Goal: Information Seeking & Learning: Find specific fact

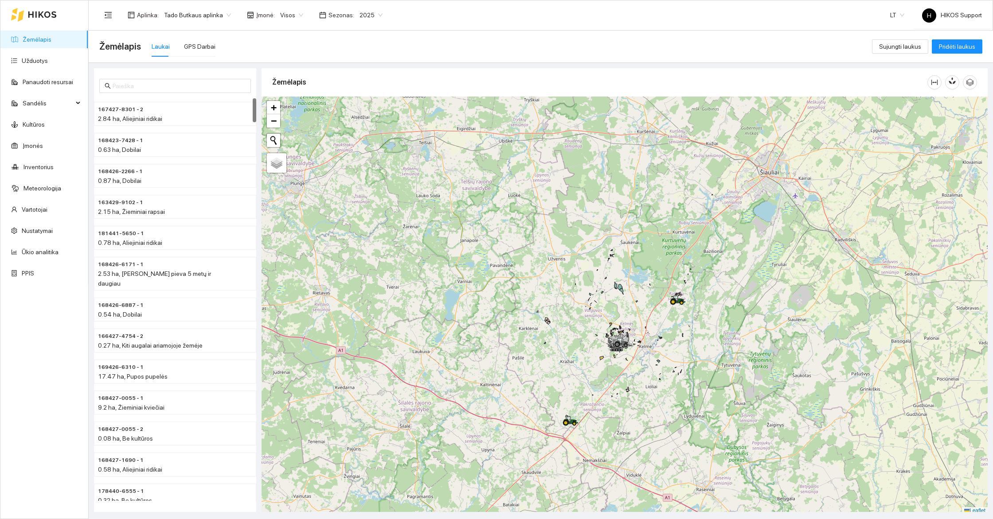
click at [217, 10] on span "Tado Butkaus aplinka" at bounding box center [197, 14] width 67 height 13
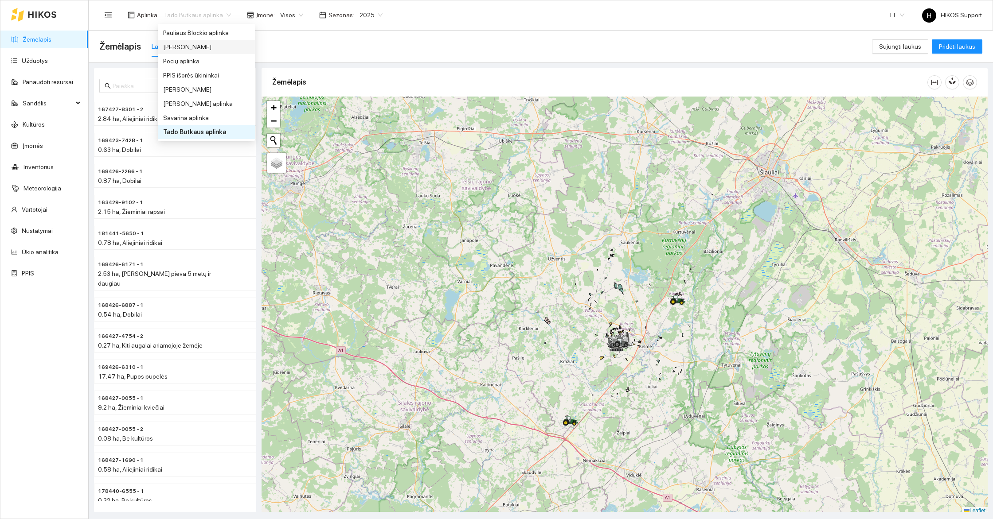
click at [175, 44] on div "[PERSON_NAME]" at bounding box center [206, 47] width 86 height 10
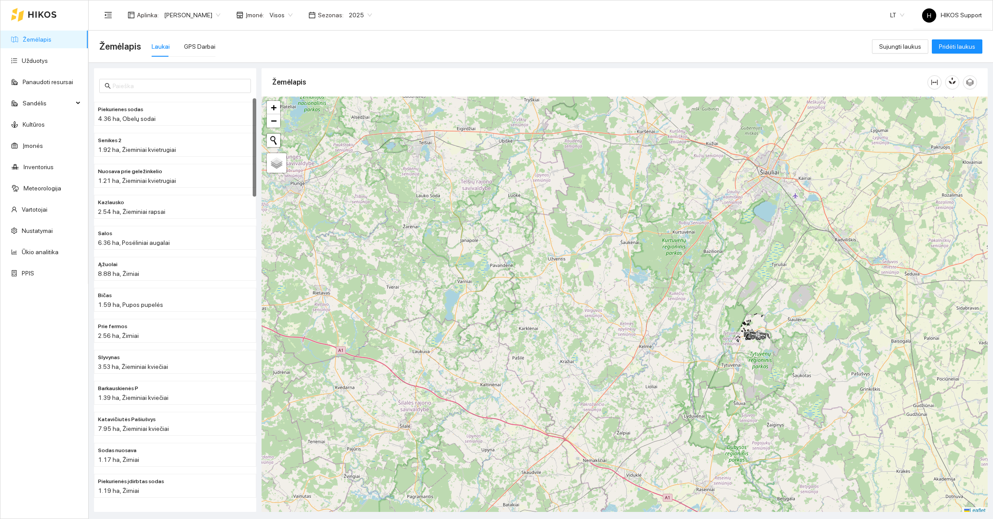
scroll to position [2, 0]
click at [794, 344] on div at bounding box center [624, 303] width 726 height 418
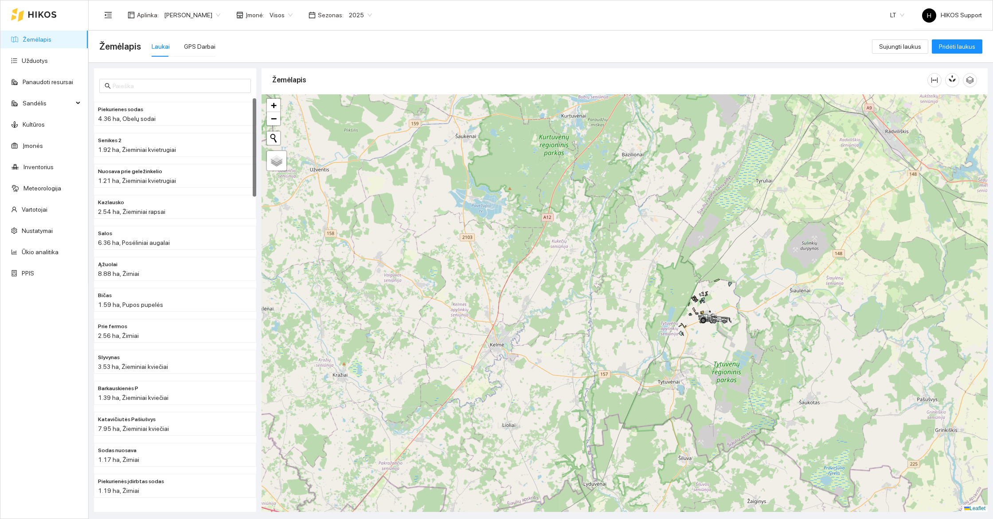
click at [749, 307] on div at bounding box center [624, 303] width 726 height 418
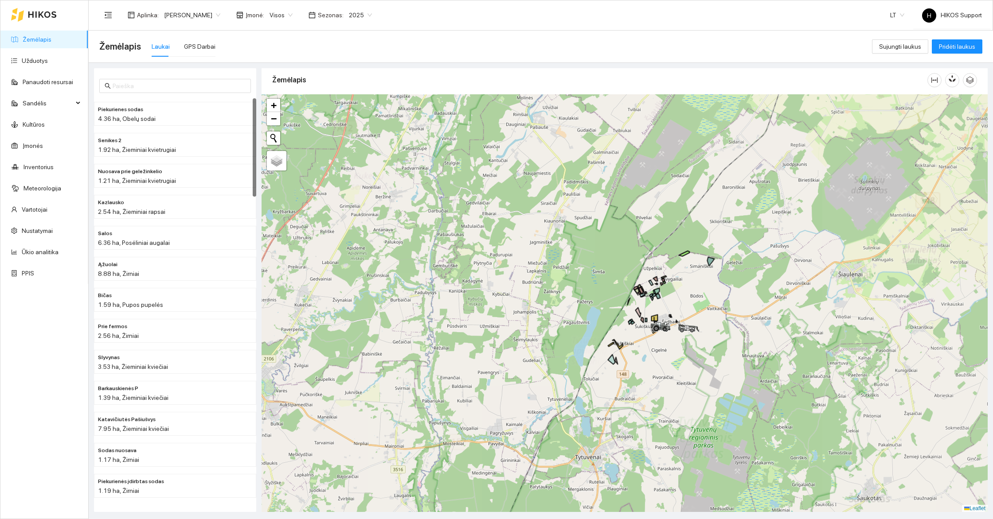
click at [742, 306] on div at bounding box center [624, 303] width 726 height 418
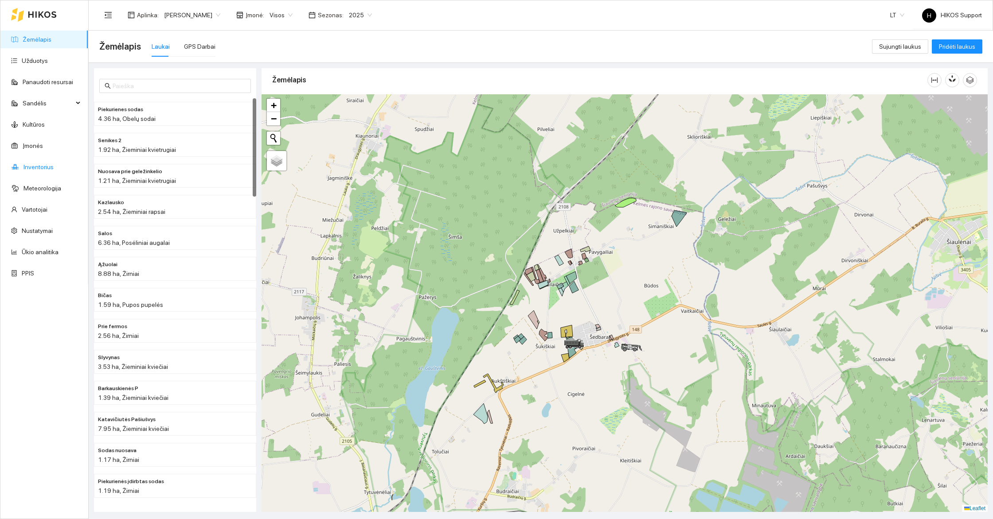
click at [23, 164] on link "Inventorius" at bounding box center [38, 167] width 30 height 7
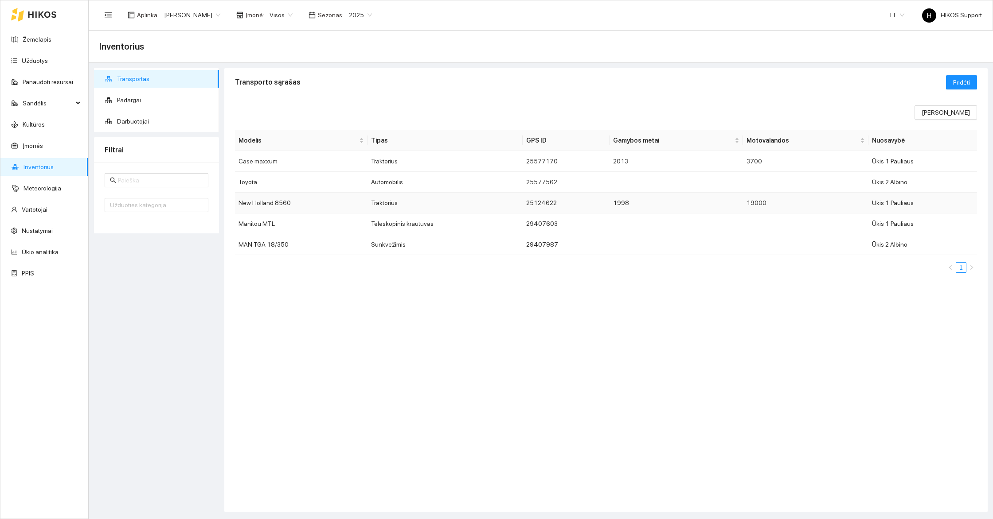
click at [263, 203] on td "New Holland 8560" at bounding box center [301, 203] width 133 height 21
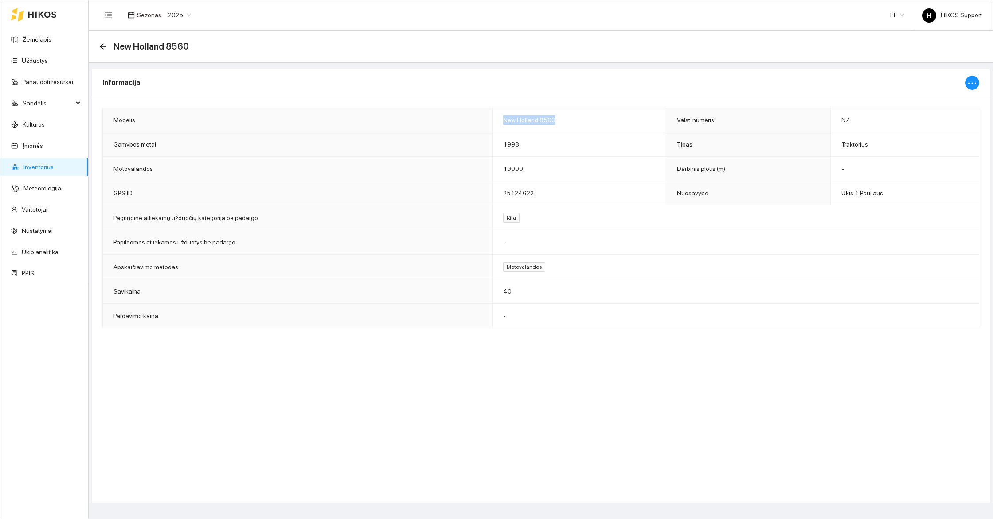
drag, startPoint x: 565, startPoint y: 119, endPoint x: 490, endPoint y: 119, distance: 74.5
click at [492, 119] on td "New Holland 8560" at bounding box center [579, 120] width 174 height 24
copy span "New Holland 8560"
click at [851, 111] on td "NZ" at bounding box center [905, 120] width 148 height 24
click at [852, 118] on td "NZ" at bounding box center [905, 120] width 148 height 24
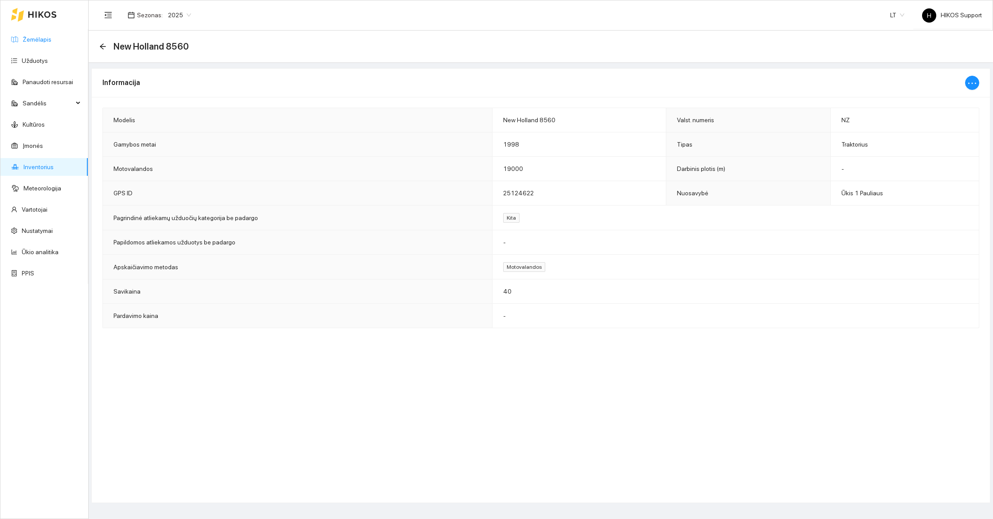
click at [34, 38] on link "Žemėlapis" at bounding box center [37, 39] width 29 height 7
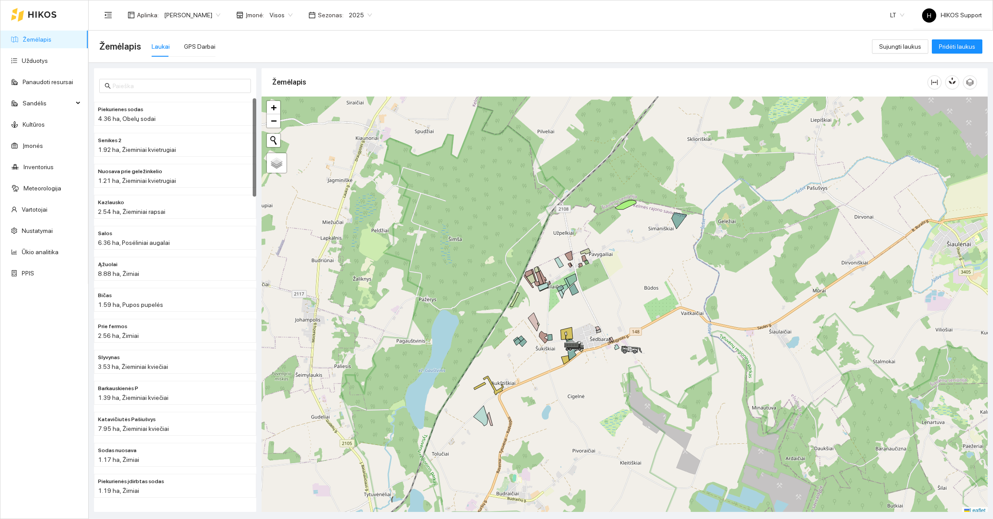
scroll to position [2, 0]
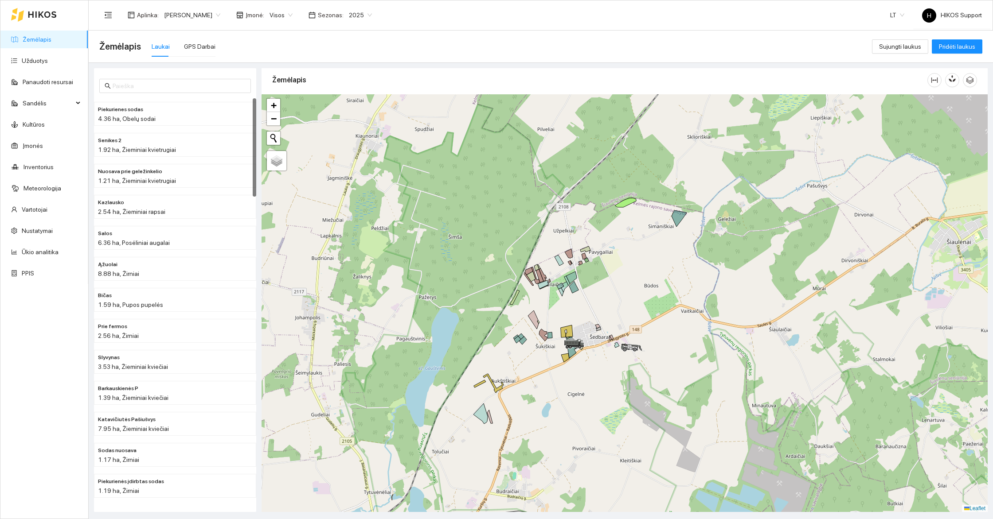
click at [605, 393] on div at bounding box center [624, 303] width 726 height 418
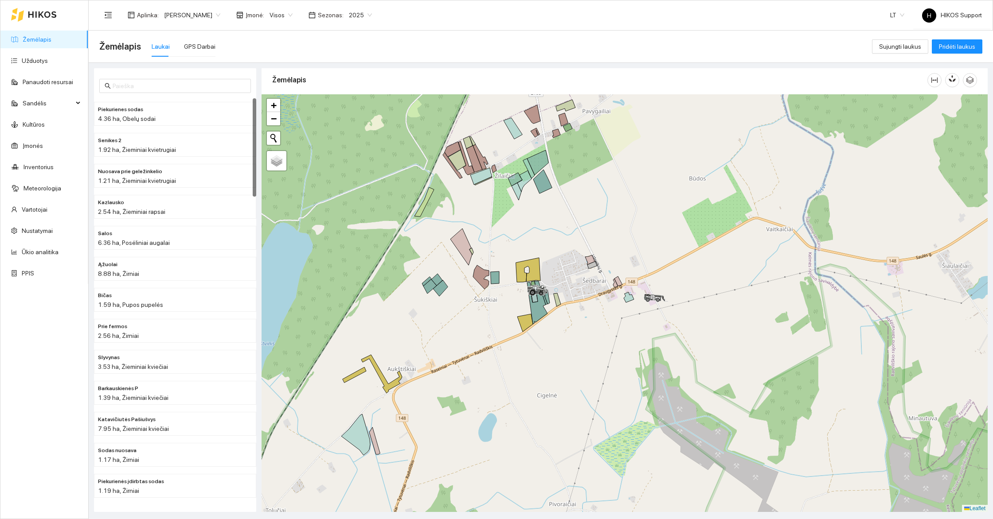
click at [595, 343] on div at bounding box center [624, 303] width 726 height 418
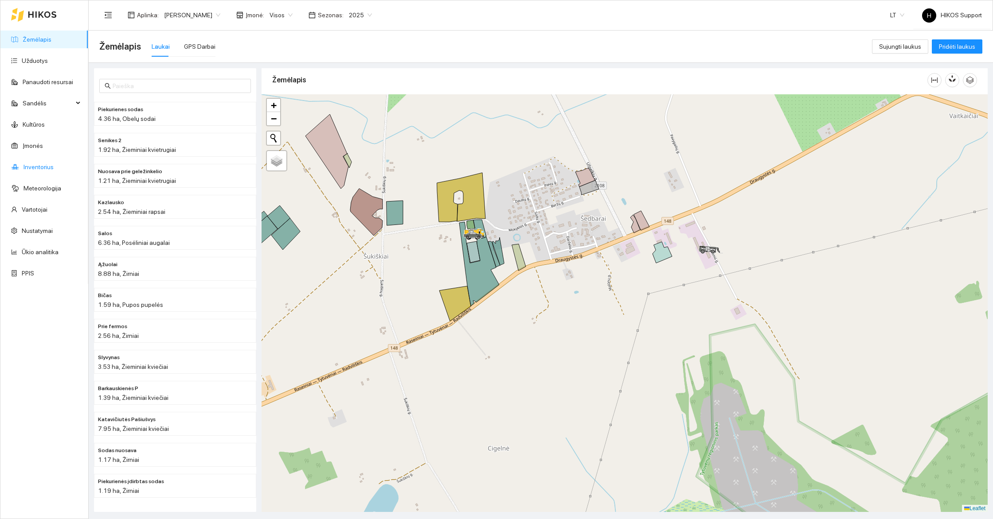
click at [38, 166] on link "Inventorius" at bounding box center [38, 167] width 30 height 7
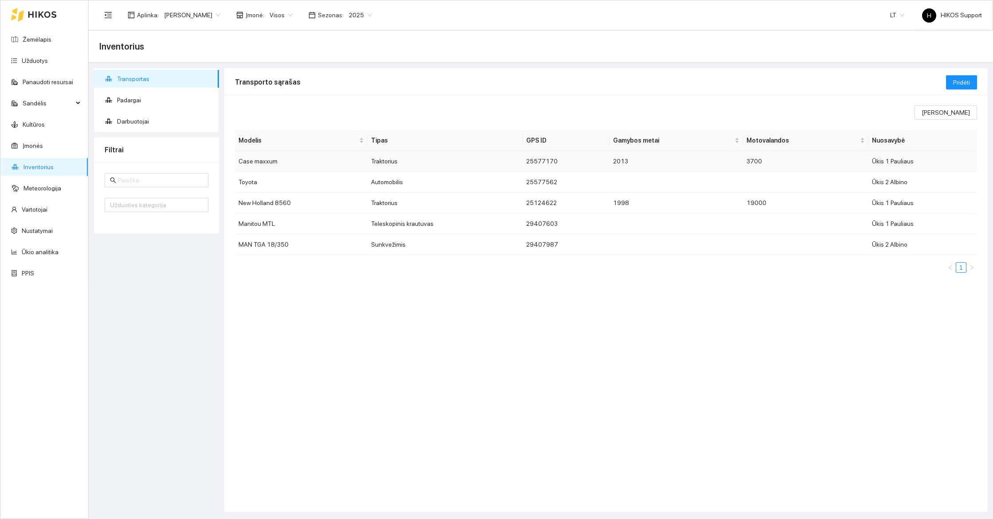
click at [266, 165] on td "Case maxxum" at bounding box center [301, 161] width 133 height 21
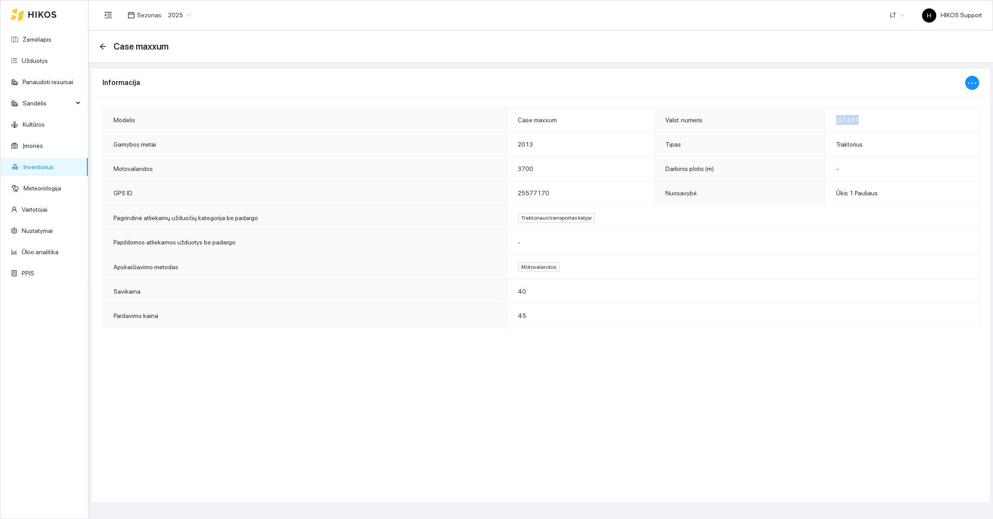
drag, startPoint x: 859, startPoint y: 122, endPoint x: 833, endPoint y: 122, distance: 26.1
click at [833, 122] on td "LET431" at bounding box center [902, 120] width 154 height 24
click at [105, 46] on icon "arrow-left" at bounding box center [102, 46] width 7 height 7
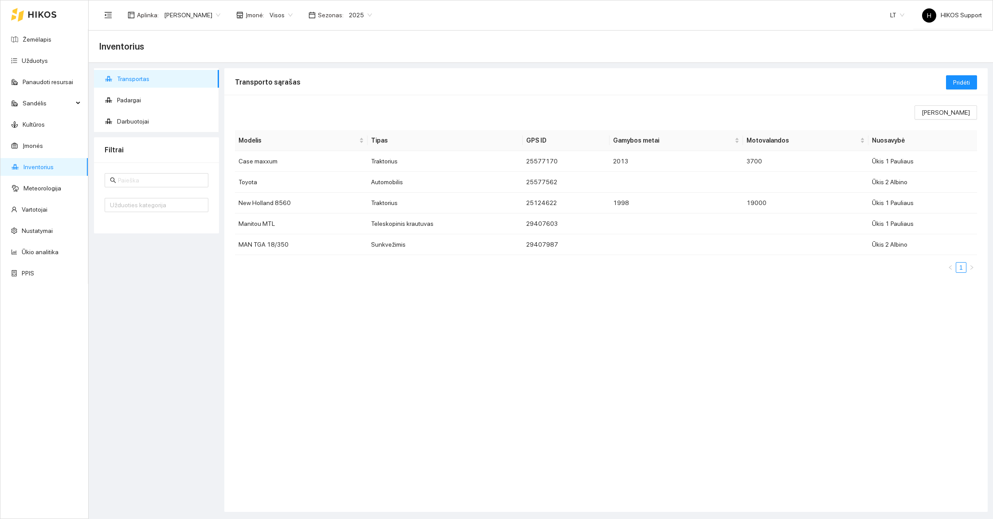
click at [174, 17] on span "[PERSON_NAME]" at bounding box center [192, 14] width 56 height 13
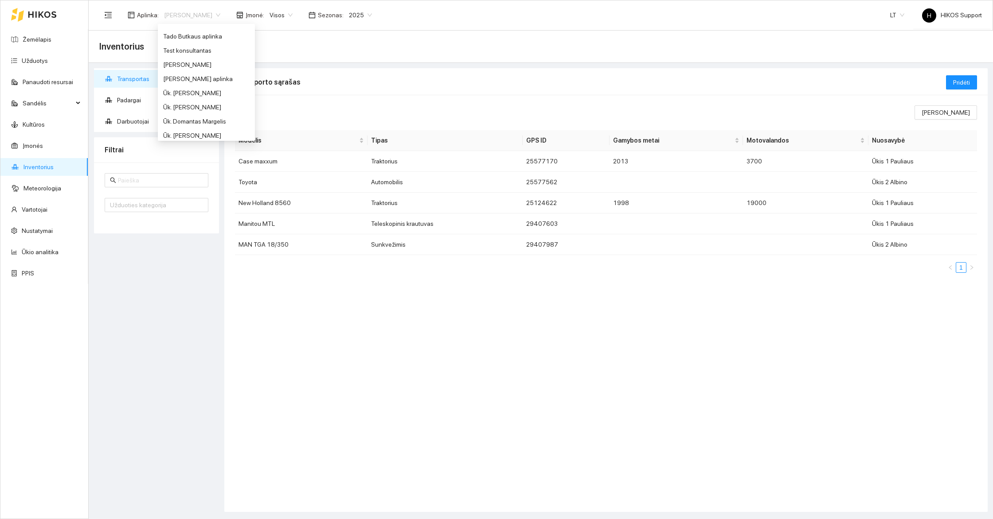
scroll to position [452, 0]
click at [193, 47] on div "Tado Butkaus aplinka" at bounding box center [206, 49] width 86 height 10
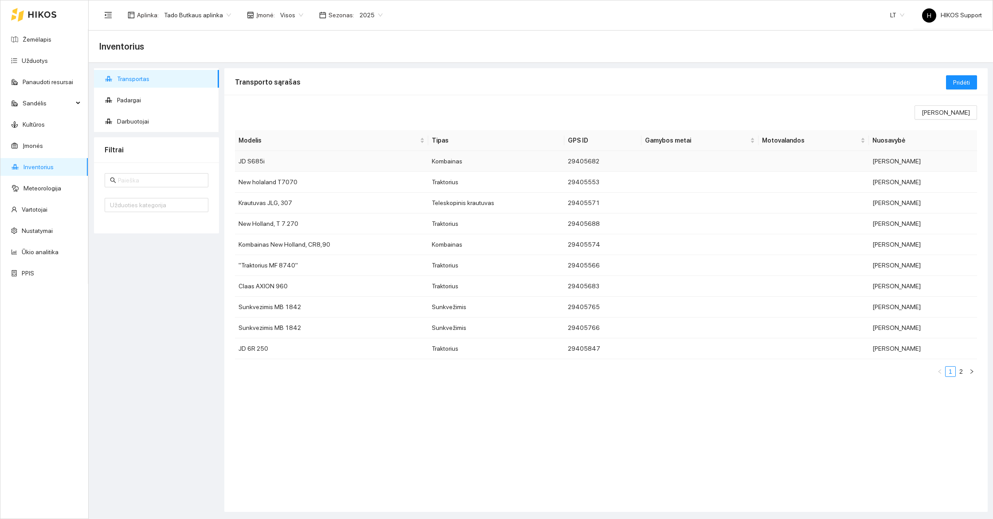
click at [257, 164] on td "JD S685i" at bounding box center [331, 161] width 193 height 21
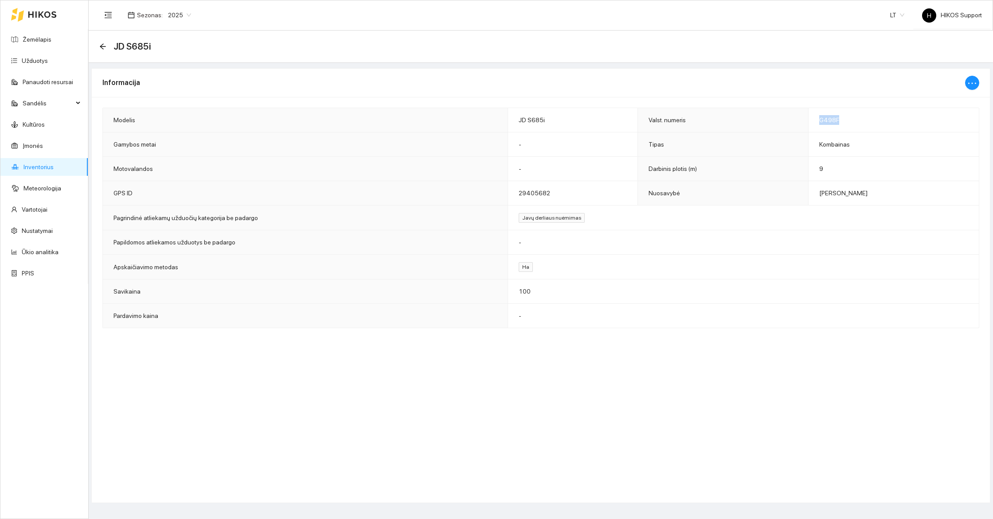
drag, startPoint x: 827, startPoint y: 121, endPoint x: 855, endPoint y: 121, distance: 28.4
click at [855, 121] on td "G498F" at bounding box center [893, 120] width 170 height 24
copy span "G498F"
click at [102, 45] on icon "arrow-left" at bounding box center [103, 46] width 6 height 6
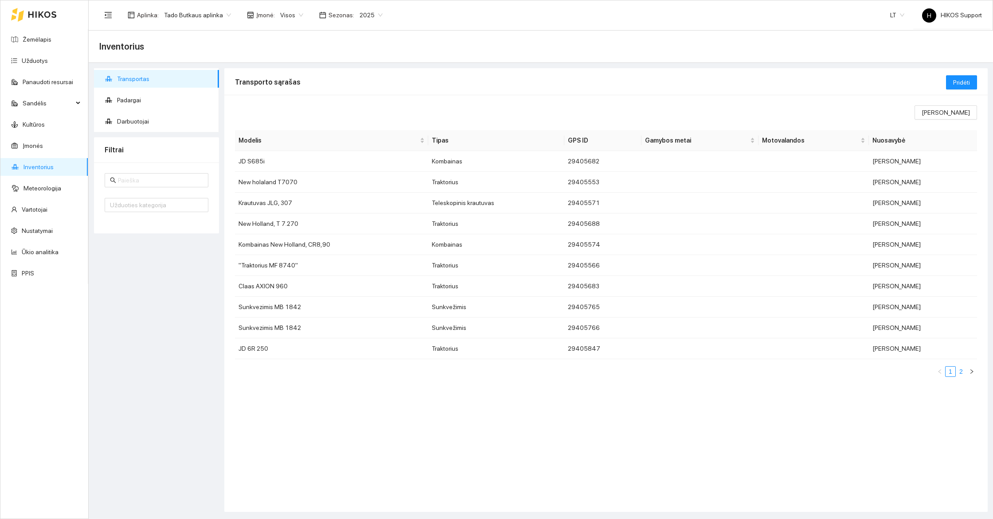
click at [963, 373] on link "2" at bounding box center [961, 372] width 10 height 10
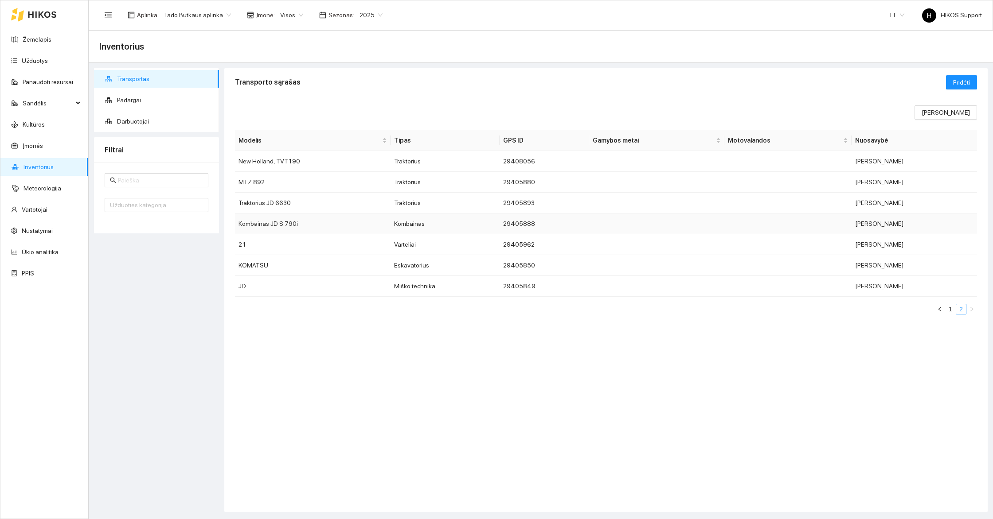
click at [294, 224] on td "Kombainas JD S 790i" at bounding box center [313, 224] width 156 height 21
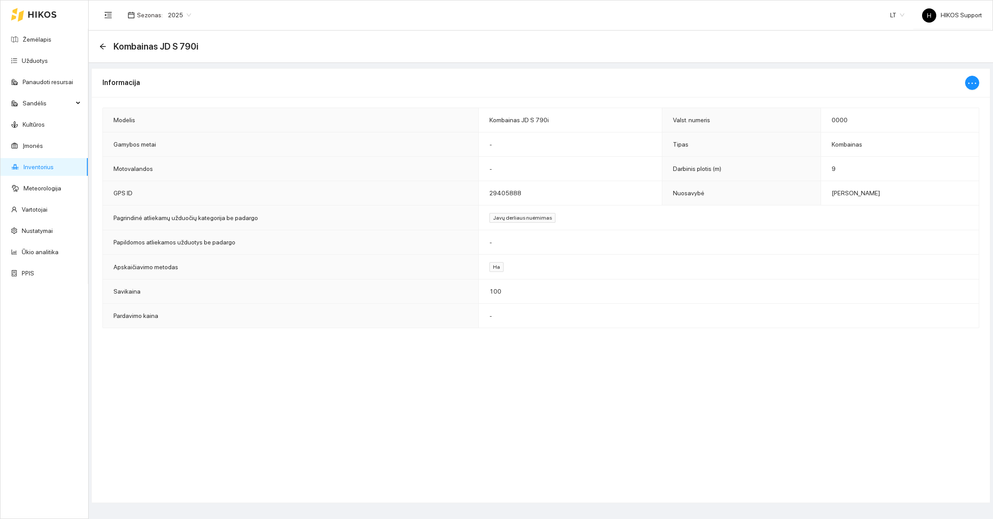
click at [864, 123] on td "0000" at bounding box center [899, 120] width 158 height 24
click at [46, 36] on link "Žemėlapis" at bounding box center [37, 39] width 29 height 7
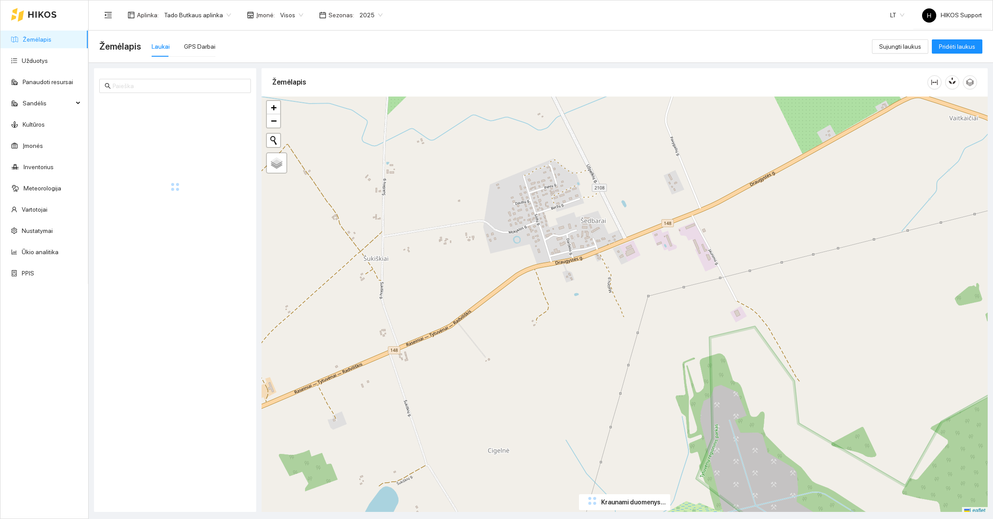
click at [193, 17] on span "Tado Butkaus aplinka" at bounding box center [197, 14] width 67 height 13
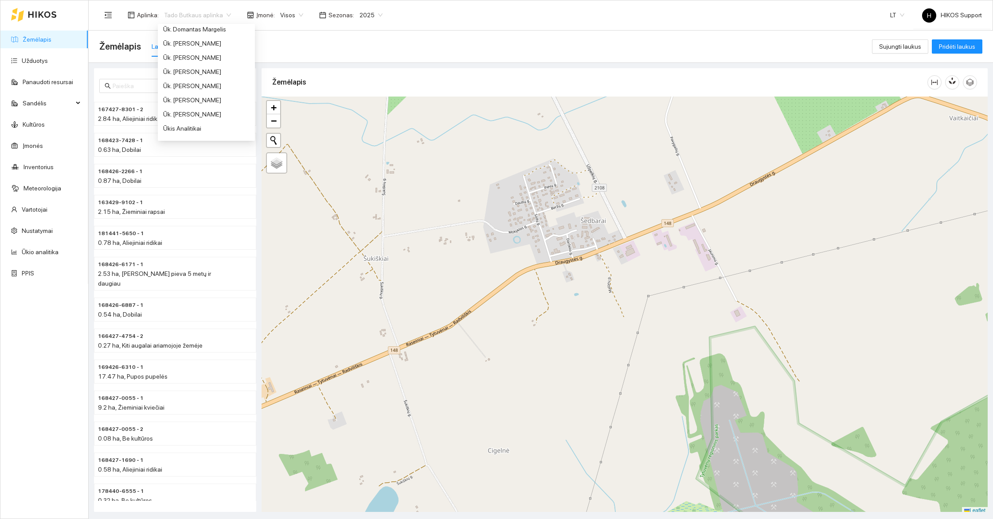
scroll to position [553, 0]
click at [179, 73] on div "Ūk. [PERSON_NAME]" at bounding box center [206, 75] width 86 height 10
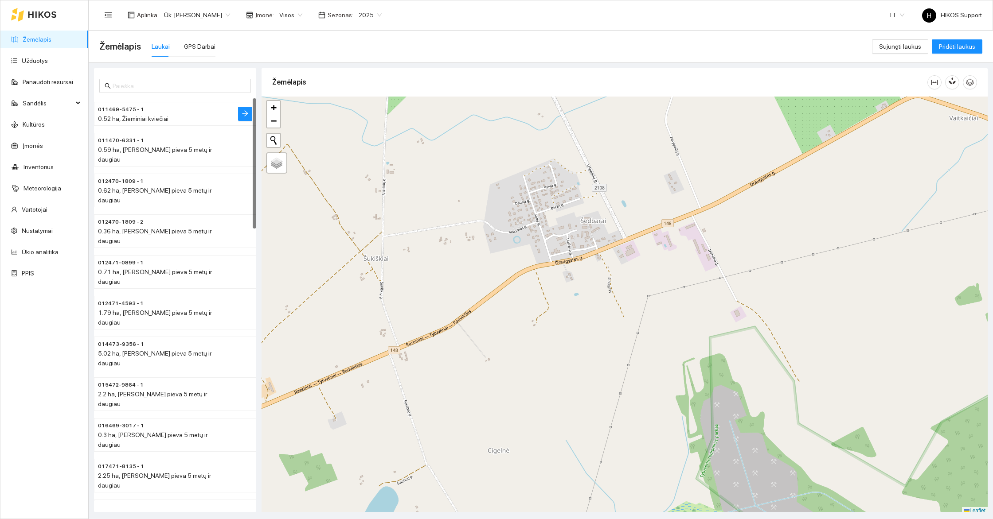
click at [183, 118] on div "0.52 ha, Žieminiai kviečiai" at bounding box center [157, 119] width 119 height 10
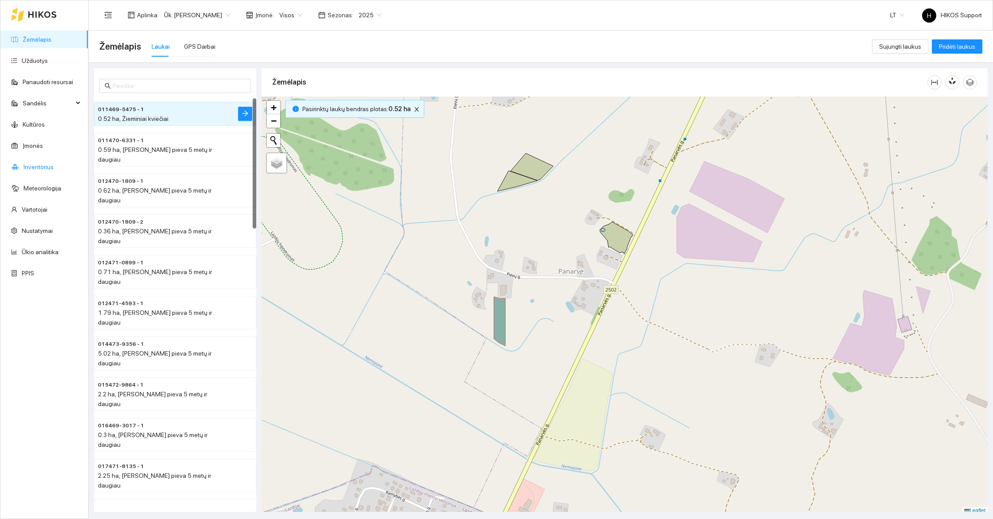
click at [26, 167] on link "Inventorius" at bounding box center [38, 167] width 30 height 7
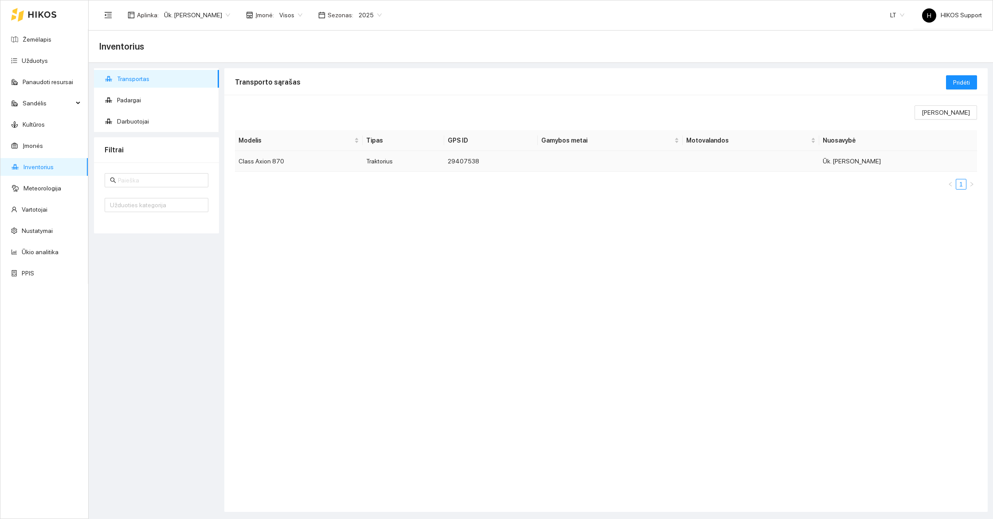
click at [272, 164] on td "Class Axion 870" at bounding box center [299, 161] width 128 height 21
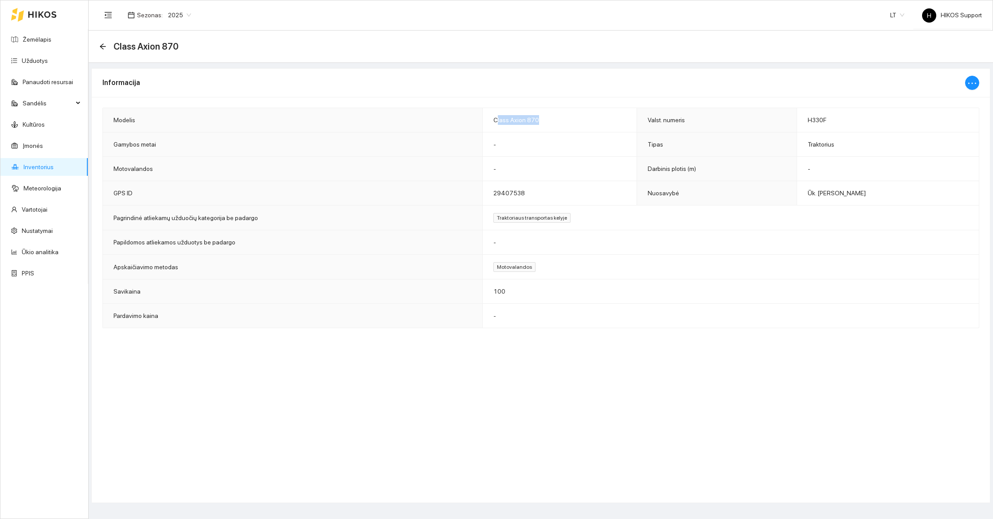
drag, startPoint x: 530, startPoint y: 121, endPoint x: 488, endPoint y: 121, distance: 42.5
click at [488, 121] on td "Class Axion 870" at bounding box center [559, 120] width 154 height 24
drag, startPoint x: 481, startPoint y: 122, endPoint x: 538, endPoint y: 124, distance: 57.2
click at [538, 124] on td "Class Axion 870" at bounding box center [559, 120] width 154 height 24
copy span "Class Axion 870"
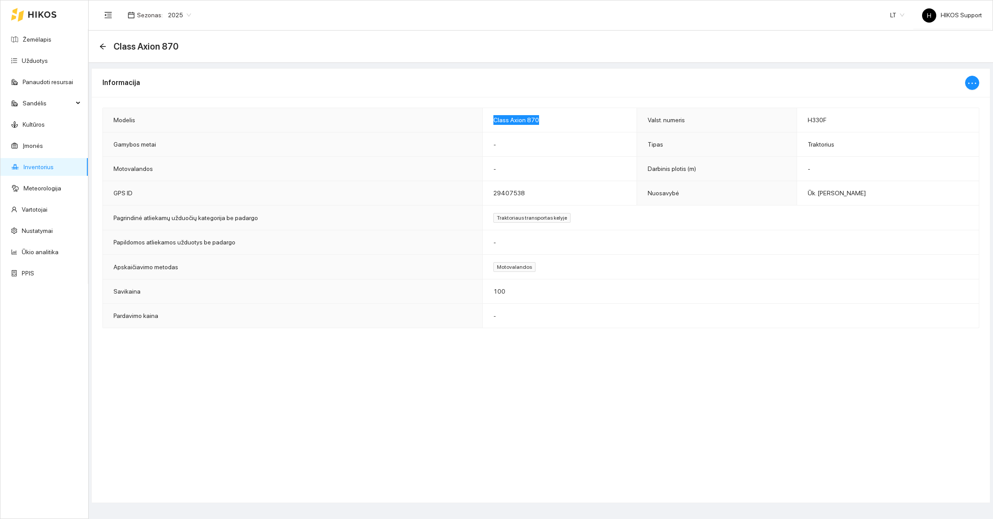
copy span "Class Axion 870"
drag, startPoint x: 798, startPoint y: 121, endPoint x: 835, endPoint y: 122, distance: 36.8
click at [835, 122] on td "H330F" at bounding box center [887, 120] width 182 height 24
copy span "H330F"
click at [101, 47] on icon "arrow-left" at bounding box center [103, 46] width 6 height 6
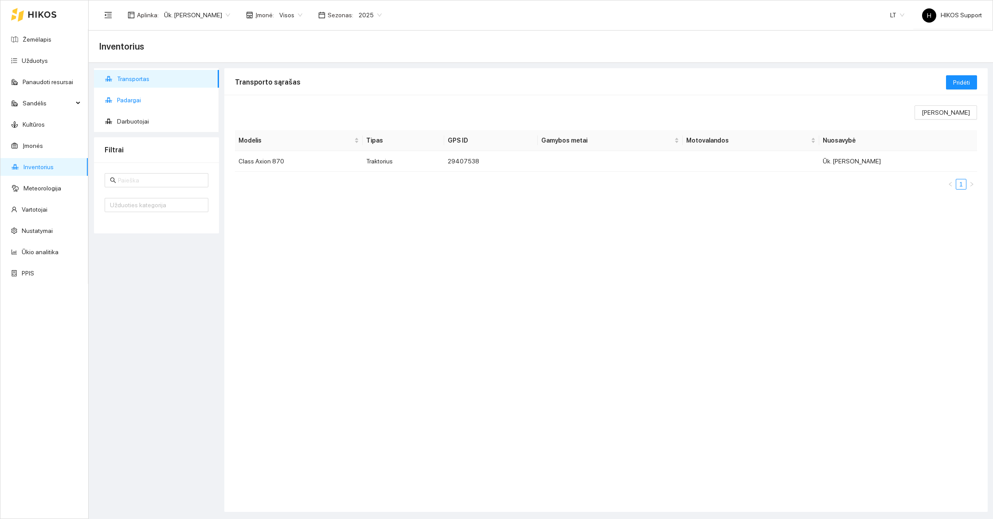
click at [135, 100] on span "Padargai" at bounding box center [164, 100] width 95 height 18
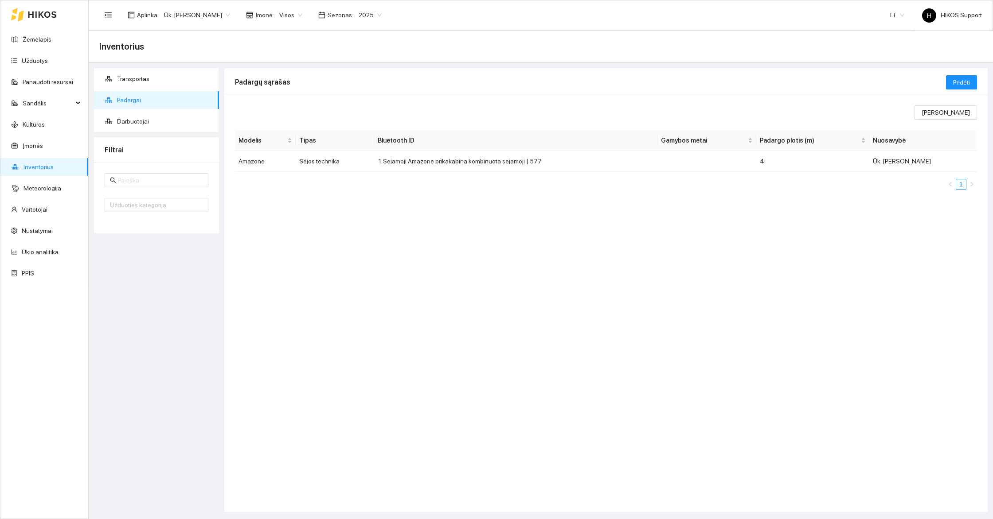
click at [199, 16] on span "Ūk. [PERSON_NAME]" at bounding box center [197, 14] width 66 height 13
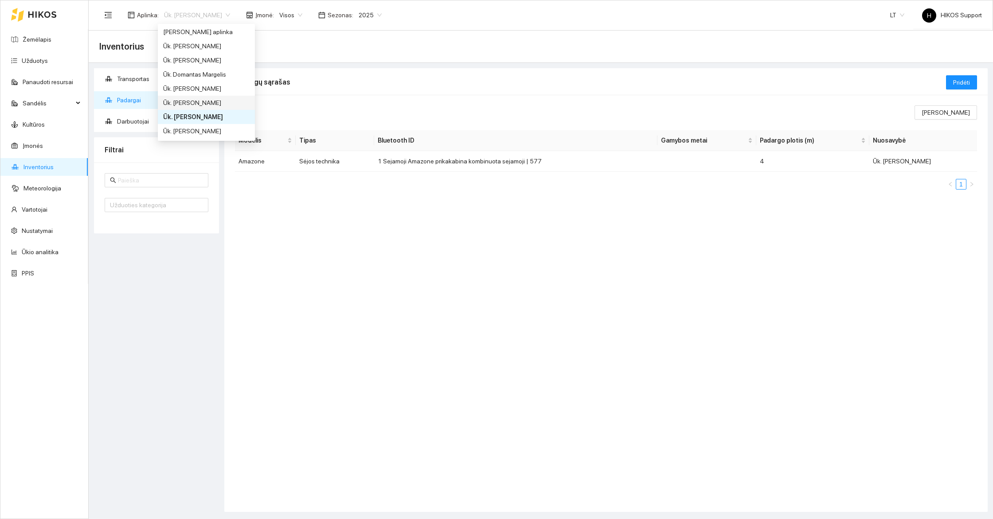
scroll to position [515, 0]
click at [203, 71] on div "Ūk. Domantas Margelis" at bounding box center [206, 71] width 86 height 10
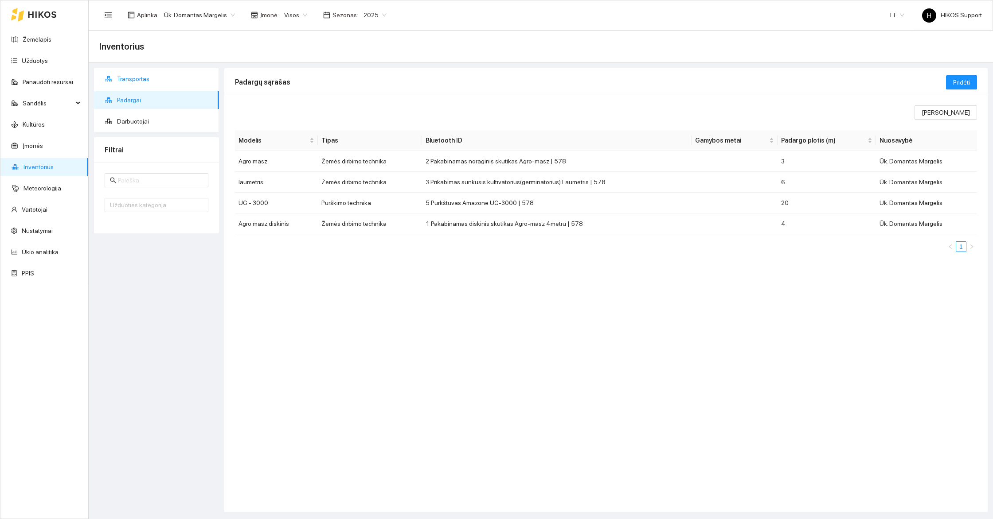
click at [143, 84] on span "Transportas" at bounding box center [164, 79] width 95 height 18
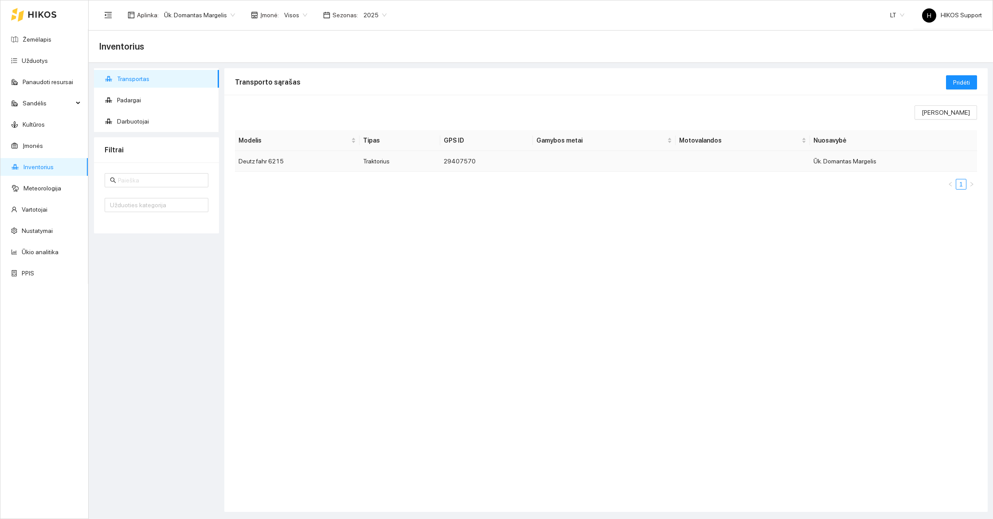
click at [406, 157] on td "Traktorius" at bounding box center [399, 161] width 80 height 21
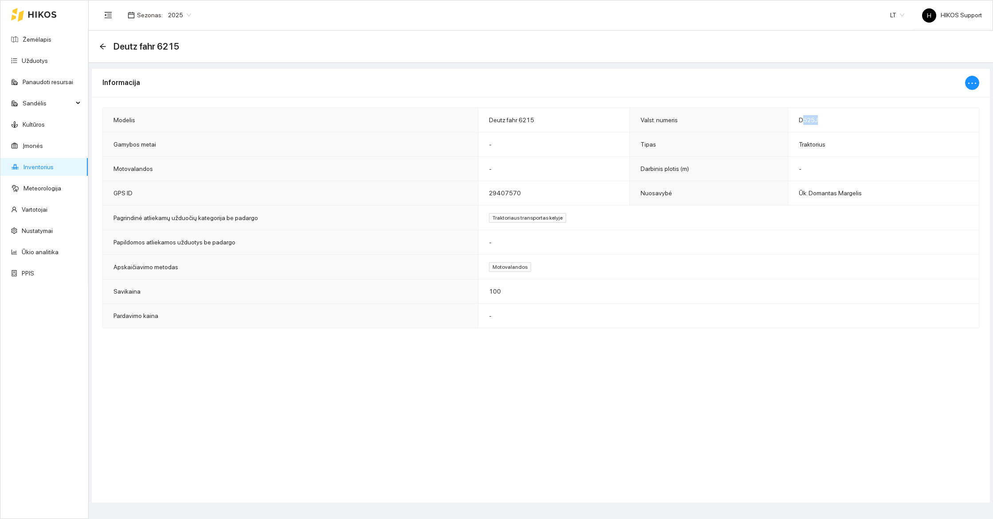
drag, startPoint x: 801, startPoint y: 119, endPoint x: 827, endPoint y: 119, distance: 25.3
click at [827, 119] on td "D525J" at bounding box center [883, 120] width 191 height 24
click at [831, 127] on td "D525J" at bounding box center [883, 120] width 191 height 24
drag, startPoint x: 826, startPoint y: 123, endPoint x: 790, endPoint y: 123, distance: 35.5
click at [790, 123] on td "D525J" at bounding box center [883, 120] width 191 height 24
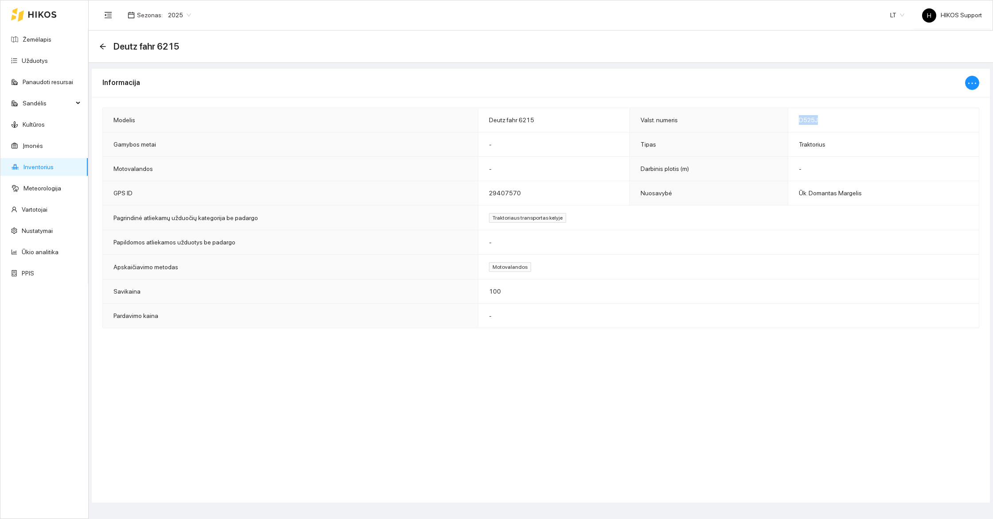
copy span "D525J"
click at [32, 40] on link "Žemėlapis" at bounding box center [37, 39] width 29 height 7
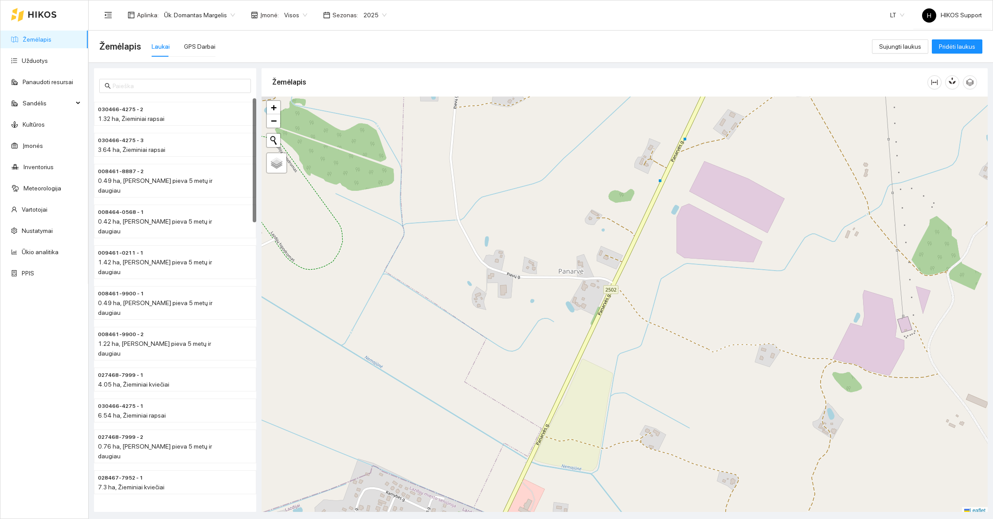
click at [222, 11] on span "Ūk. Domantas Margelis" at bounding box center [199, 14] width 71 height 13
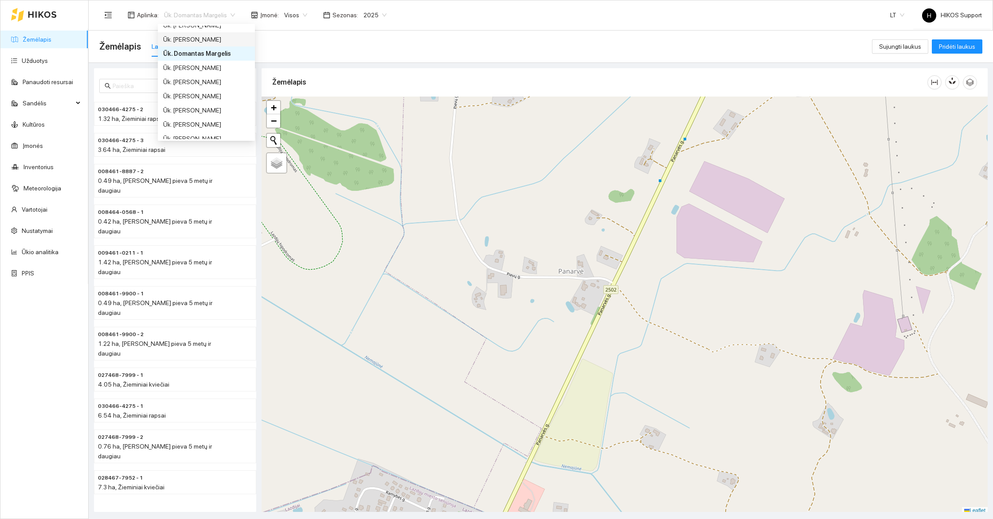
scroll to position [533, 0]
click at [189, 122] on div "Ūk. [PERSON_NAME]" at bounding box center [206, 124] width 86 height 10
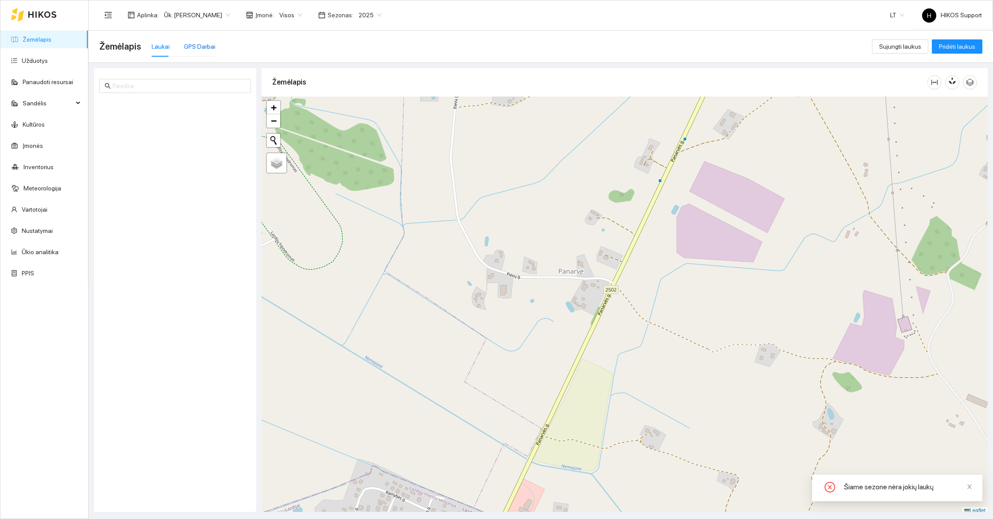
click at [191, 43] on div "GPS Darbai" at bounding box center [199, 47] width 31 height 10
click at [242, 79] on icon "eye-invisible" at bounding box center [241, 80] width 7 height 6
click at [227, 81] on icon "search" at bounding box center [224, 80] width 7 height 7
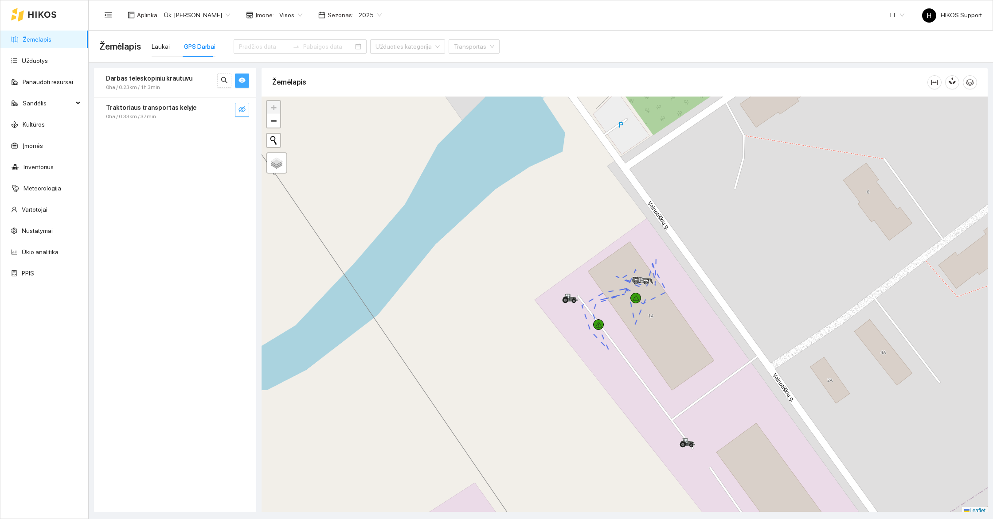
click at [246, 116] on button "button" at bounding box center [242, 110] width 14 height 14
click at [222, 115] on button "button" at bounding box center [224, 110] width 14 height 14
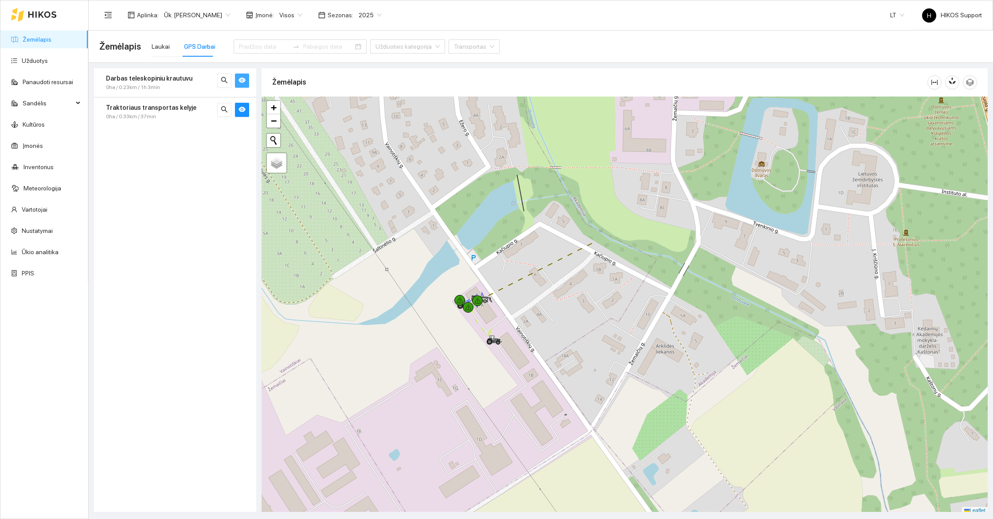
click at [41, 38] on link "Žemėlapis" at bounding box center [37, 39] width 29 height 7
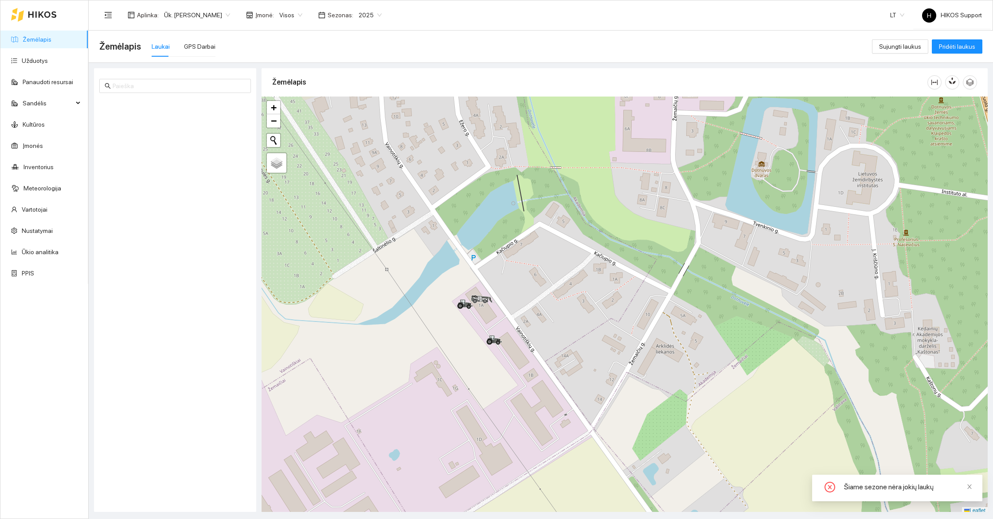
click at [298, 14] on span "Visos" at bounding box center [290, 14] width 23 height 13
click at [304, 30] on div "Visos" at bounding box center [311, 33] width 58 height 10
click at [41, 164] on link "Inventorius" at bounding box center [38, 167] width 30 height 7
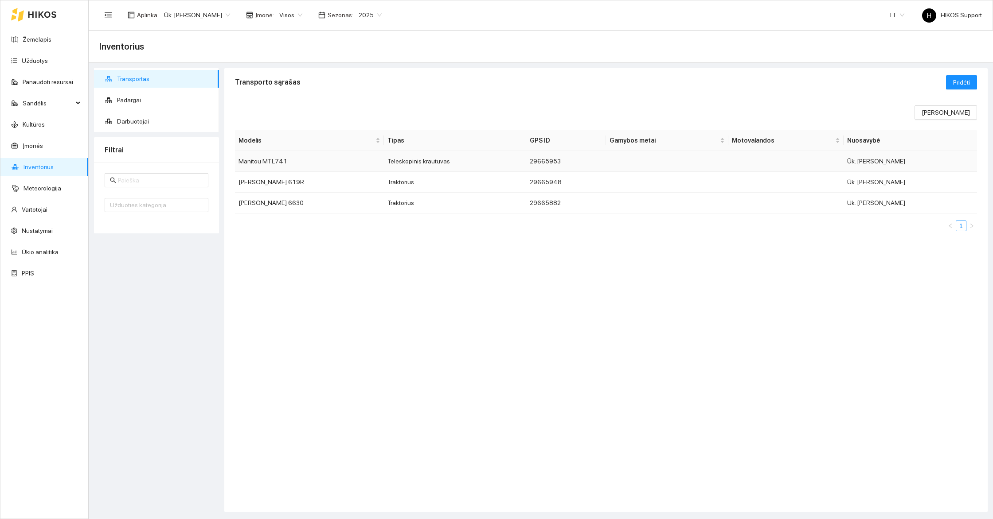
click at [276, 159] on td "Manitou MTL741" at bounding box center [309, 161] width 149 height 21
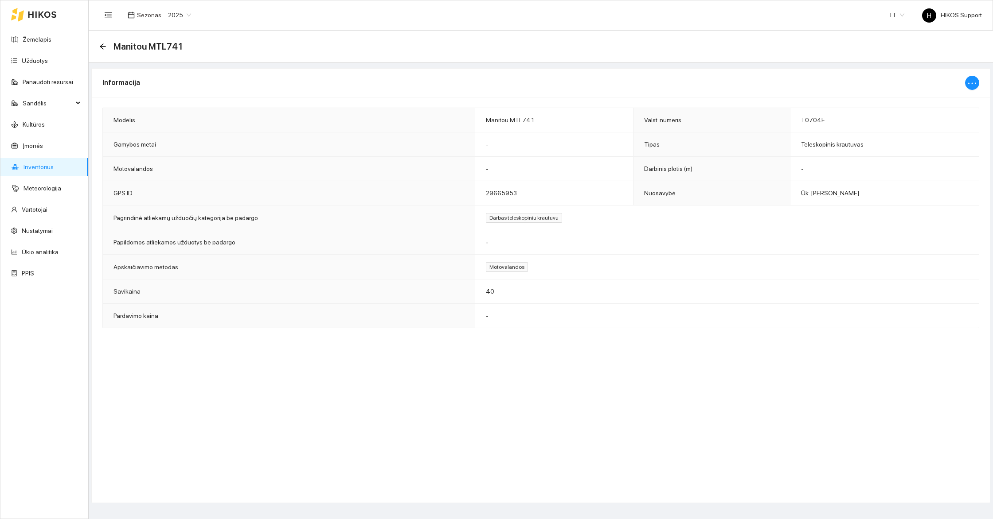
drag, startPoint x: 822, startPoint y: 115, endPoint x: 790, endPoint y: 116, distance: 31.5
click at [790, 116] on td "T0704E" at bounding box center [884, 120] width 188 height 24
drag, startPoint x: 791, startPoint y: 121, endPoint x: 828, endPoint y: 121, distance: 37.2
click at [828, 121] on td "T0704E" at bounding box center [884, 120] width 188 height 24
copy span "T0704E"
